Goal: Answer question/provide support

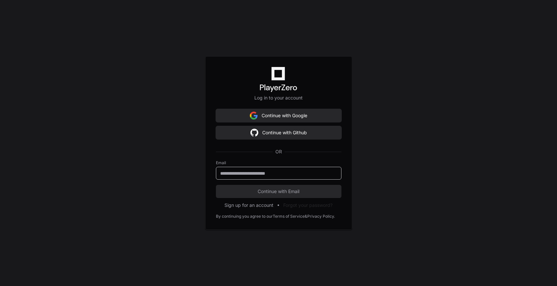
click at [238, 171] on input "email" at bounding box center [278, 173] width 117 height 7
type input "**********"
click at [264, 187] on button "Continue with Email" at bounding box center [279, 191] width 126 height 13
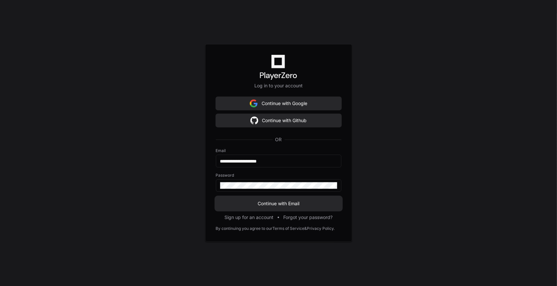
click at [289, 204] on span "Continue with Email" at bounding box center [279, 203] width 126 height 7
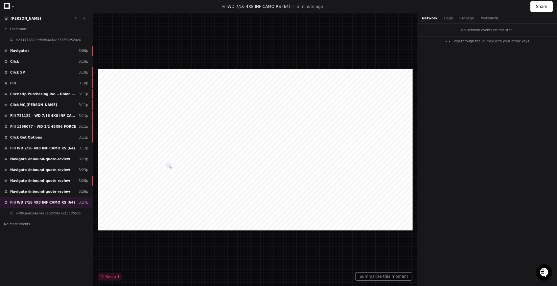
click at [545, 270] on icon "Open customer support" at bounding box center [544, 272] width 8 height 8
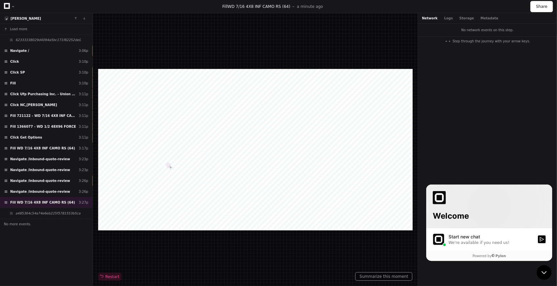
click at [501, 269] on div "No network events on this step. Step through the journey with your arrow keys." at bounding box center [487, 155] width 139 height 263
click at [511, 143] on div "No network events on this step. Step through the journey with your arrow keys." at bounding box center [487, 155] width 139 height 263
click at [43, 214] on span "a485364c54a74e6eb225f5781553b5ca" at bounding box center [47, 213] width 65 height 5
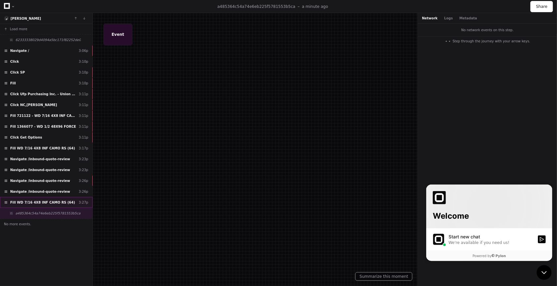
click at [40, 203] on span "Fill WD 7/16 4X8 INF CAMO RS (64)" at bounding box center [42, 202] width 65 height 5
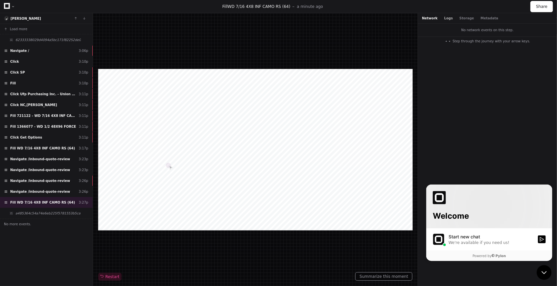
click at [444, 18] on button "Logs" at bounding box center [448, 18] width 9 height 5
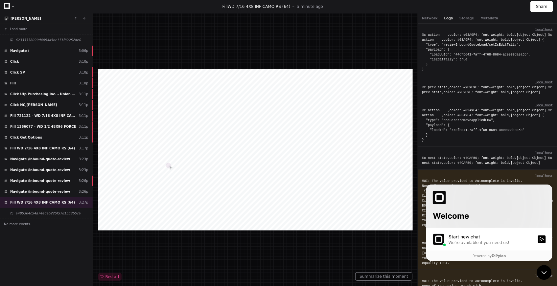
click at [492, 242] on div "We're available if you need us!" at bounding box center [478, 242] width 61 height 5
click at [538, 242] on button "Start new chat We're available if you need us!" at bounding box center [542, 239] width 8 height 8
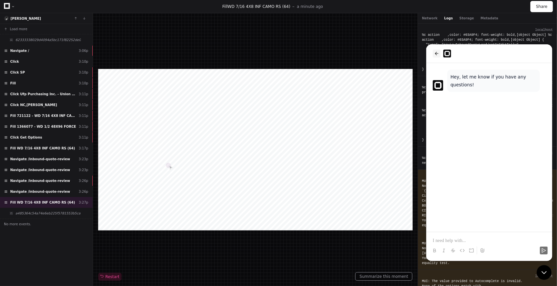
click at [439, 55] on button "back" at bounding box center [437, 53] width 8 height 8
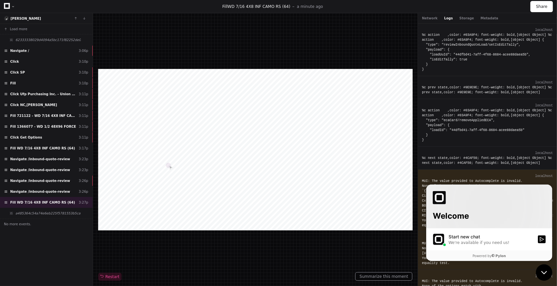
click at [547, 275] on icon "Open customer support" at bounding box center [544, 272] width 16 height 16
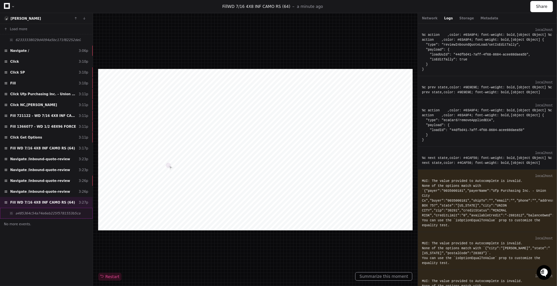
click at [29, 217] on div "a485364c54a74e6eb225f5781553b5ca" at bounding box center [46, 213] width 93 height 11
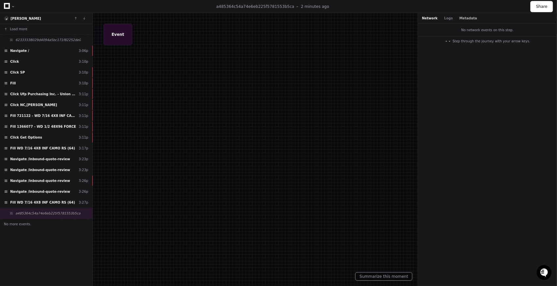
click at [464, 18] on button "Metadata" at bounding box center [468, 18] width 18 height 5
click at [444, 19] on button "Logs" at bounding box center [448, 18] width 9 height 5
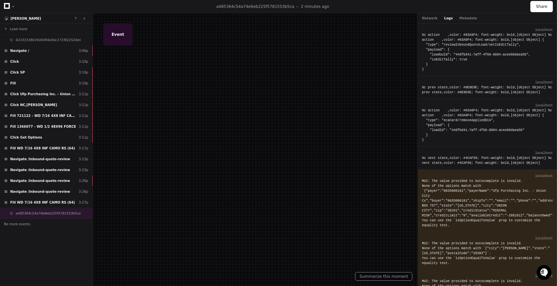
click at [436, 18] on div "Network Logs Metadata" at bounding box center [449, 18] width 55 height 5
click at [34, 197] on div "Fill WD 7/16 4X8 INF CAMO RS (64) 3:27p" at bounding box center [46, 202] width 93 height 11
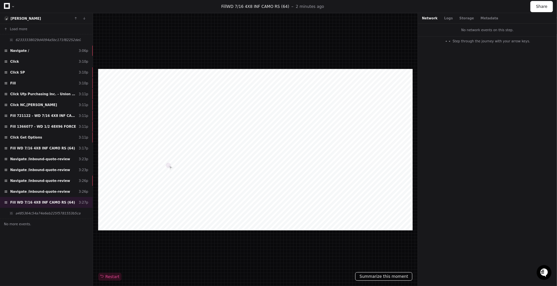
click at [386, 280] on button "Summarize this moment" at bounding box center [383, 276] width 57 height 9
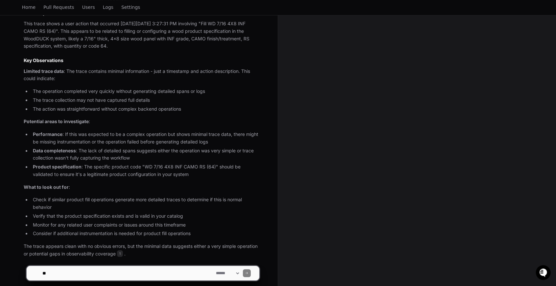
scroll to position [273, 0]
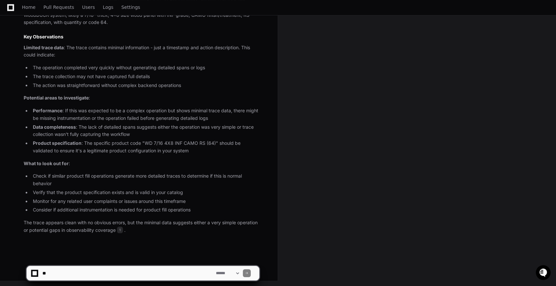
click at [59, 274] on textarea at bounding box center [128, 273] width 174 height 14
type textarea "*"
type textarea "**********"
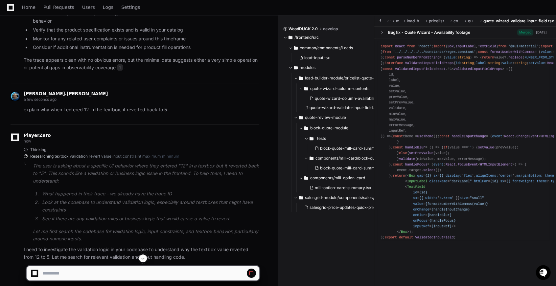
scroll to position [463, 0]
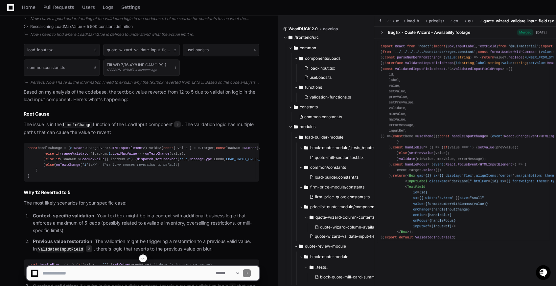
scroll to position [613, 0]
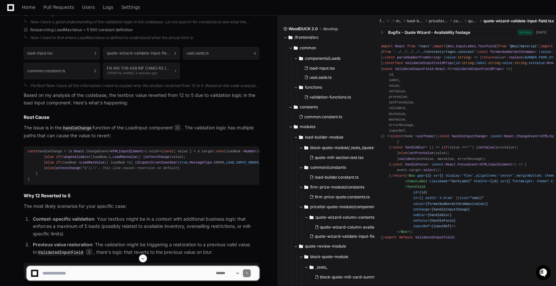
click at [50, 151] on div "const handleChange = ( e : React . ChangeEvent < HTMLInputElement >): void => {…" at bounding box center [142, 166] width 228 height 34
click at [180, 129] on span "3" at bounding box center [177, 128] width 7 height 7
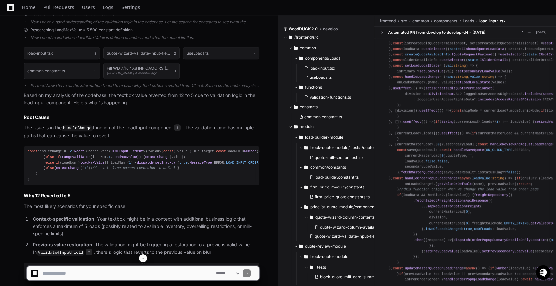
scroll to position [508, 0]
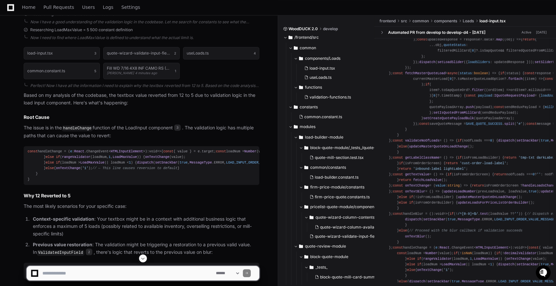
click at [106, 170] on div "const handleChange = ( e : React . ChangeEvent < HTMLInputElement >): void => {…" at bounding box center [142, 166] width 228 height 34
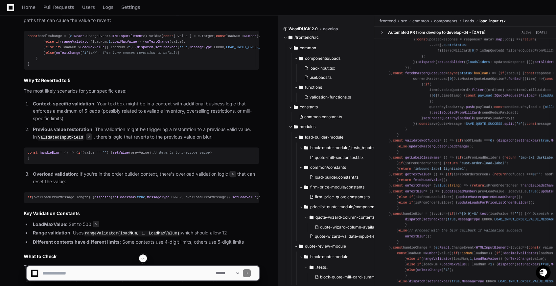
scroll to position [923, 0]
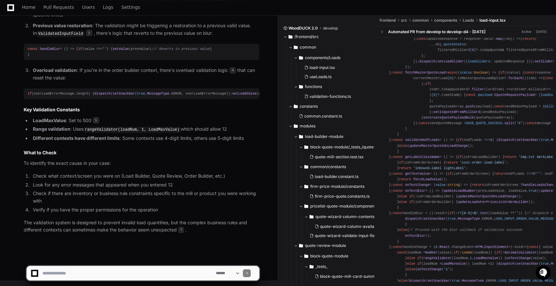
click at [106, 271] on textarea at bounding box center [128, 273] width 174 height 14
type textarea "**********"
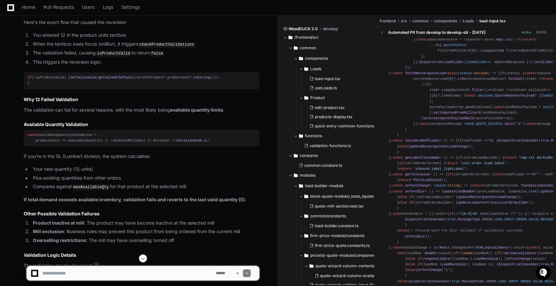
scroll to position [1242, 0]
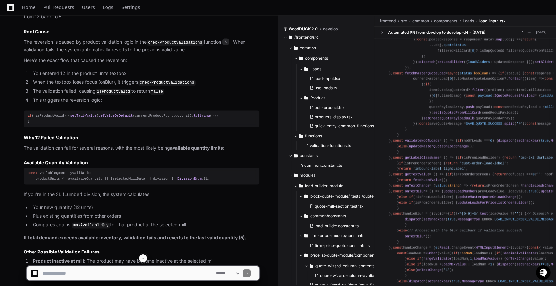
click at [173, 46] on code "checkProductValidations" at bounding box center [175, 43] width 57 height 6
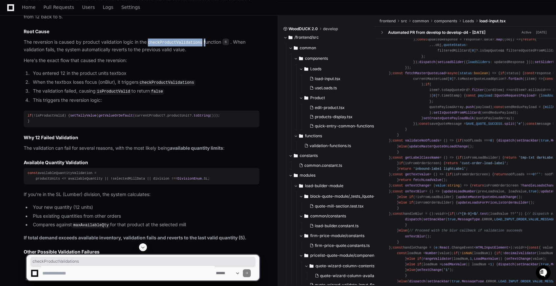
copy p "checkProductValidations"
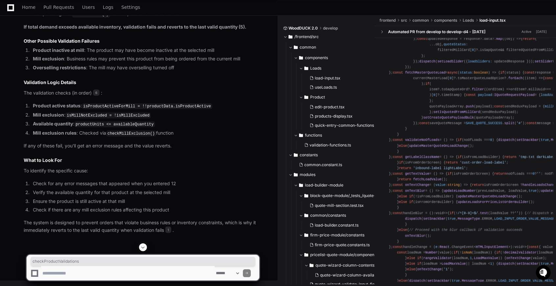
scroll to position [1547, 0]
